Goal: Task Accomplishment & Management: Use online tool/utility

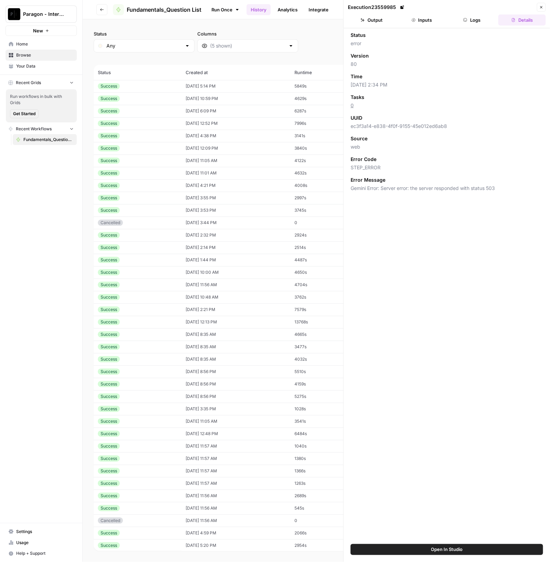
click at [58, 10] on button "Paragon - Internal Usage" at bounding box center [41, 14] width 71 height 17
click at [85, 66] on div "Paragon Intel - Bill / Ty / [PERSON_NAME] R&D" at bounding box center [62, 63] width 105 height 8
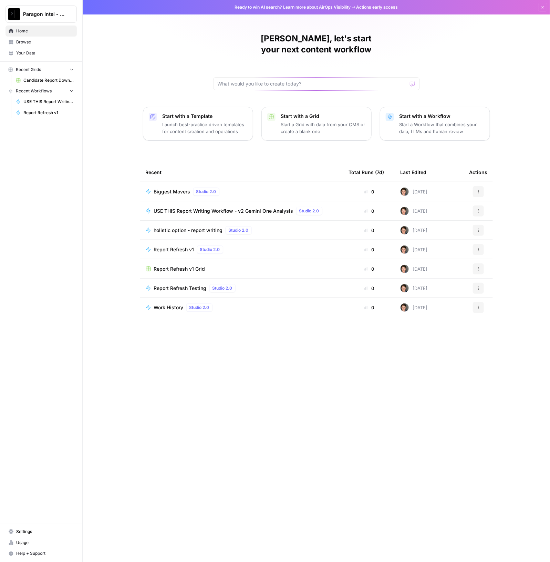
click at [254, 207] on span "USE THIS Report Writing Workflow - v2 Gemini One Analysis" at bounding box center [224, 210] width 140 height 7
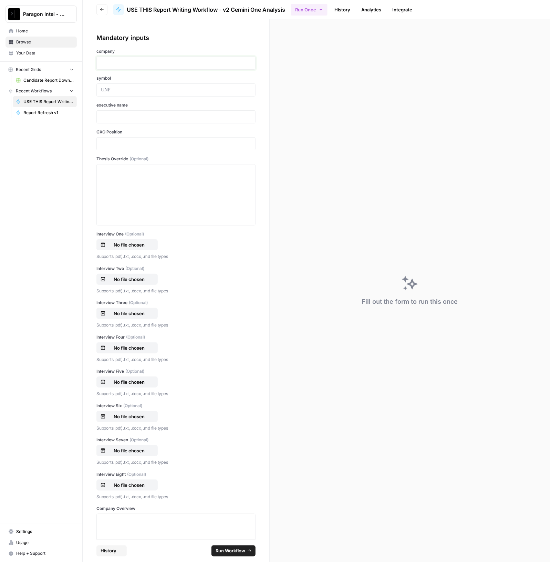
click at [153, 63] on p at bounding box center [176, 63] width 150 height 7
drag, startPoint x: 166, startPoint y: 84, endPoint x: 164, endPoint y: 88, distance: 4.6
click at [166, 85] on div at bounding box center [175, 89] width 159 height 13
click at [164, 88] on p at bounding box center [176, 89] width 150 height 7
